Goal: Task Accomplishment & Management: Complete application form

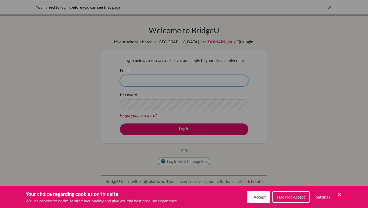
type input "[EMAIL_ADDRESS][DOMAIN_NAME]"
click at [145, 128] on div "Cookie Preferences" at bounding box center [184, 104] width 368 height 208
click at [250, 199] on button "I Accept" at bounding box center [259, 196] width 24 height 11
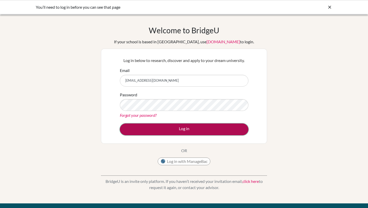
click at [190, 128] on button "Log in" at bounding box center [184, 129] width 129 height 12
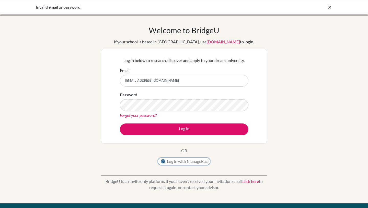
click at [186, 164] on button "Log in with ManageBac" at bounding box center [184, 161] width 53 height 8
click at [180, 162] on button "Log in with ManageBac" at bounding box center [184, 161] width 53 height 8
click at [91, 159] on div "Welcome to BridgeU If your school is based in China, use app.bridge-u.com.cn to…" at bounding box center [184, 109] width 368 height 167
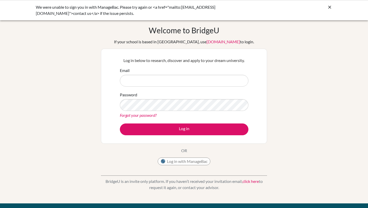
type input "[EMAIL_ADDRESS][DOMAIN_NAME]"
click at [166, 160] on button "Log in with ManageBac" at bounding box center [184, 161] width 53 height 8
type input "[EMAIL_ADDRESS][DOMAIN_NAME]"
click at [146, 114] on link "Forgot your password?" at bounding box center [138, 115] width 37 height 5
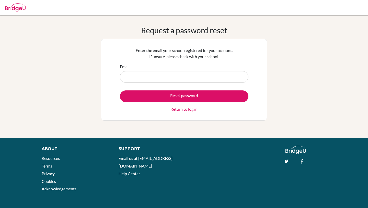
type input "[EMAIL_ADDRESS][DOMAIN_NAME]"
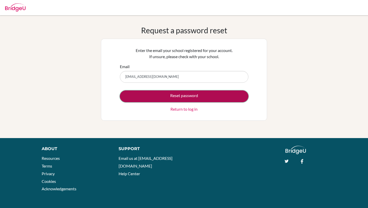
click at [171, 95] on button "Reset password" at bounding box center [184, 96] width 129 height 12
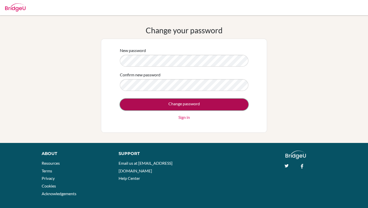
click at [133, 106] on input "Change password" at bounding box center [184, 104] width 129 height 12
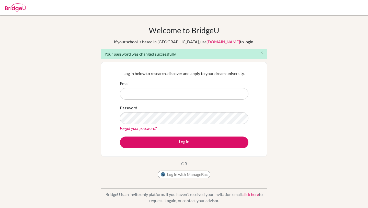
type input "petersenb@marist.ac.jp"
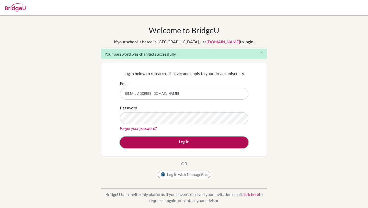
click at [217, 143] on button "Log in" at bounding box center [184, 142] width 129 height 12
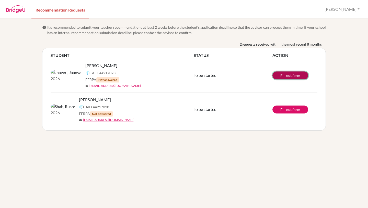
click at [284, 76] on link "Fill out form" at bounding box center [291, 75] width 36 height 8
